Goal: Use online tool/utility: Utilize a website feature to perform a specific function

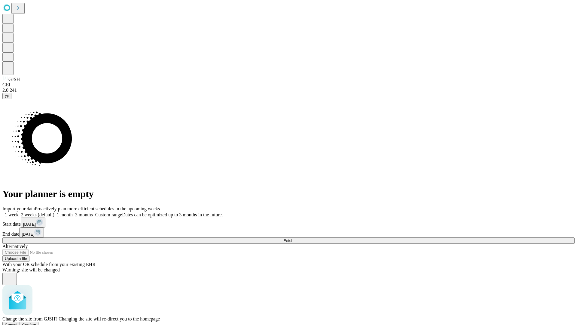
click at [36, 322] on span "Confirm" at bounding box center [29, 324] width 14 height 5
click at [19, 212] on label "1 week" at bounding box center [10, 214] width 16 height 5
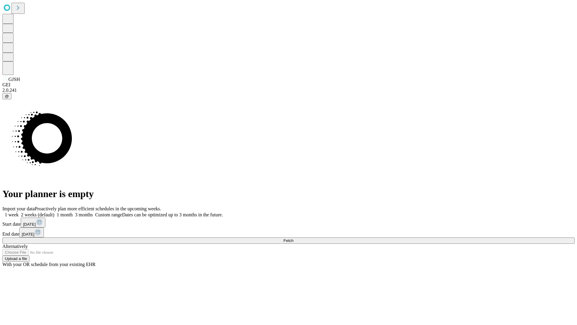
click at [293, 238] on span "Fetch" at bounding box center [288, 240] width 10 height 5
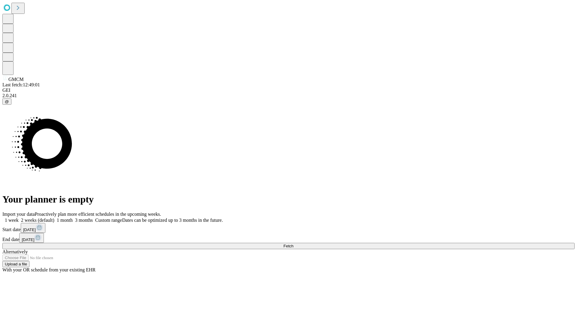
click at [19, 217] on label "1 week" at bounding box center [10, 219] width 16 height 5
click at [293, 243] on span "Fetch" at bounding box center [288, 245] width 10 height 5
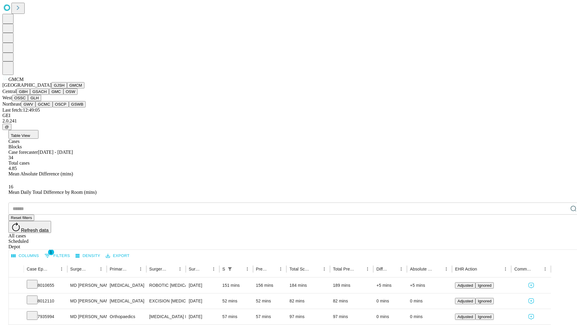
click at [30, 95] on button "GBH" at bounding box center [24, 91] width 14 height 6
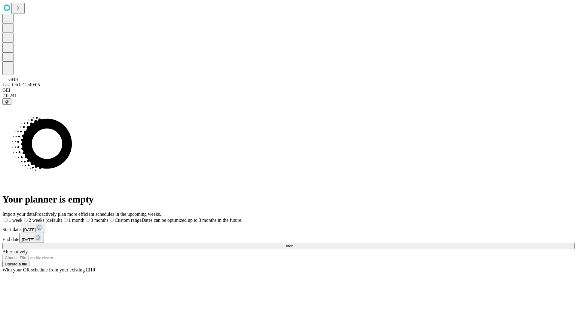
click at [23, 217] on label "1 week" at bounding box center [12, 219] width 20 height 5
click at [293, 243] on span "Fetch" at bounding box center [288, 245] width 10 height 5
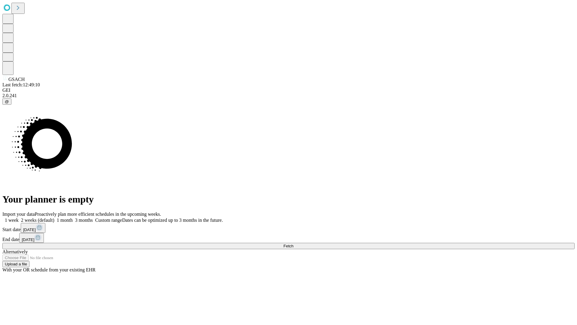
click at [19, 217] on label "1 week" at bounding box center [10, 219] width 16 height 5
click at [293, 243] on span "Fetch" at bounding box center [288, 245] width 10 height 5
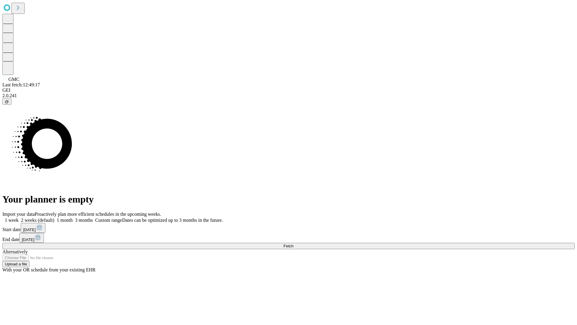
click at [19, 217] on label "1 week" at bounding box center [10, 219] width 16 height 5
click at [293, 243] on span "Fetch" at bounding box center [288, 245] width 10 height 5
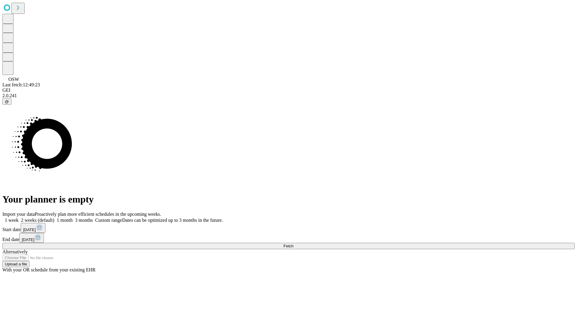
click at [19, 217] on label "1 week" at bounding box center [10, 219] width 16 height 5
click at [293, 243] on span "Fetch" at bounding box center [288, 245] width 10 height 5
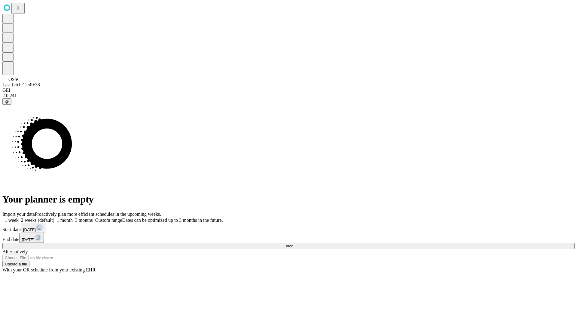
click at [293, 243] on span "Fetch" at bounding box center [288, 245] width 10 height 5
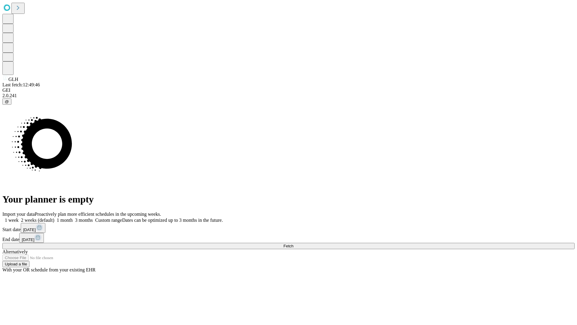
click at [19, 217] on label "1 week" at bounding box center [10, 219] width 16 height 5
click at [293, 243] on span "Fetch" at bounding box center [288, 245] width 10 height 5
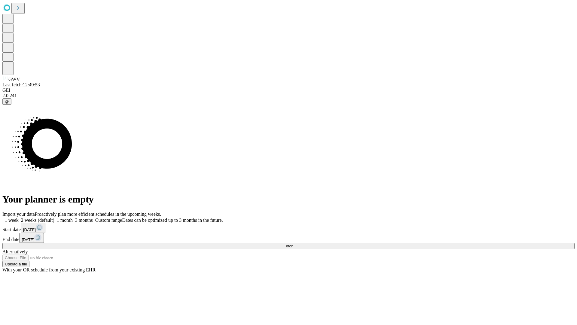
click at [293, 243] on span "Fetch" at bounding box center [288, 245] width 10 height 5
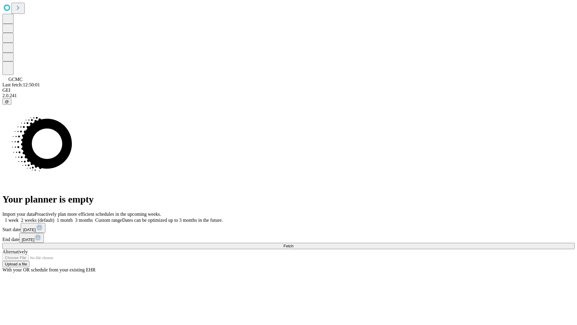
click at [19, 217] on label "1 week" at bounding box center [10, 219] width 16 height 5
click at [293, 243] on span "Fetch" at bounding box center [288, 245] width 10 height 5
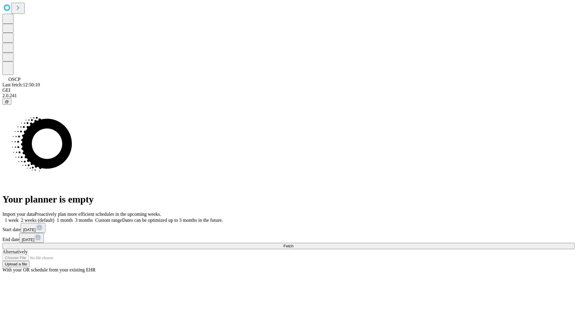
click at [293, 243] on span "Fetch" at bounding box center [288, 245] width 10 height 5
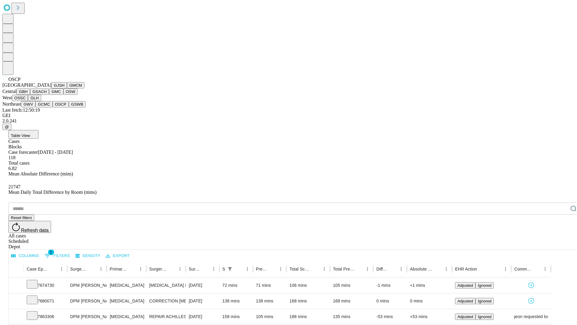
click at [69, 107] on button "GSWB" at bounding box center [77, 104] width 17 height 6
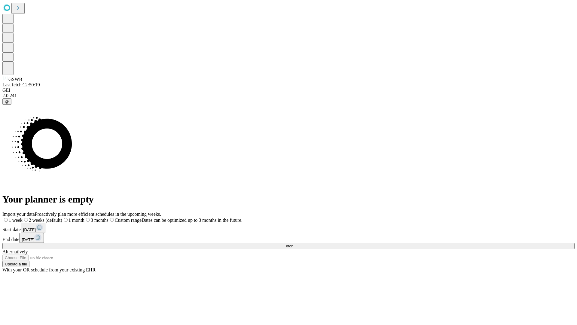
click at [23, 217] on label "1 week" at bounding box center [12, 219] width 20 height 5
click at [293, 243] on span "Fetch" at bounding box center [288, 245] width 10 height 5
